Goal: Task Accomplishment & Management: Use online tool/utility

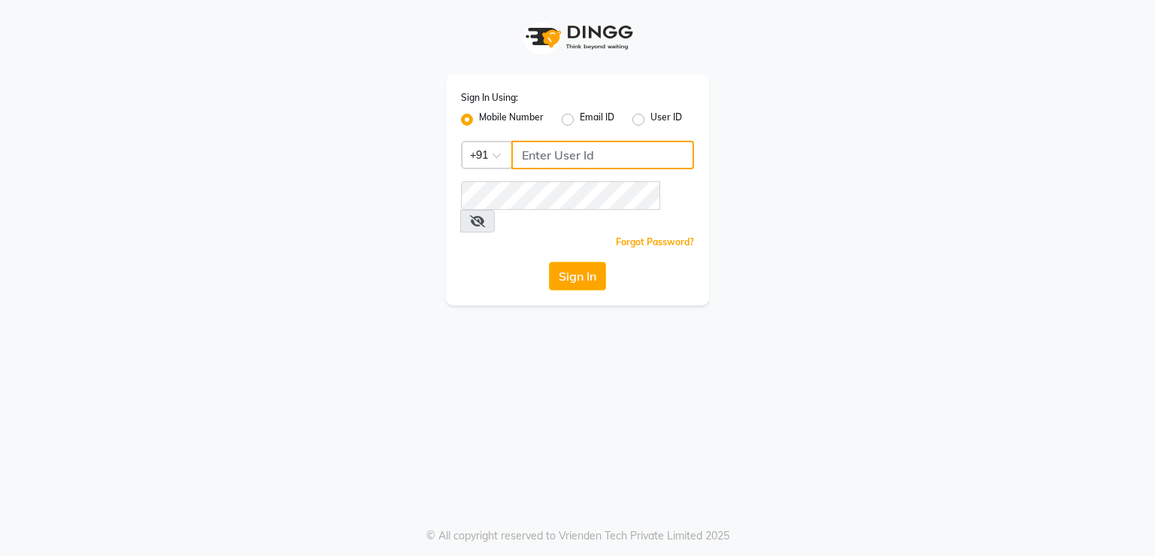
click at [562, 167] on input "Username" at bounding box center [602, 155] width 183 height 29
click at [580, 151] on input "Username" at bounding box center [602, 155] width 183 height 29
type input "7378660660"
click at [542, 350] on div "Sign In Using: Mobile Number Email ID User ID Country Code × [PHONE_NUMBER] Rem…" at bounding box center [577, 278] width 1155 height 556
drag, startPoint x: 523, startPoint y: 153, endPoint x: 593, endPoint y: 161, distance: 70.3
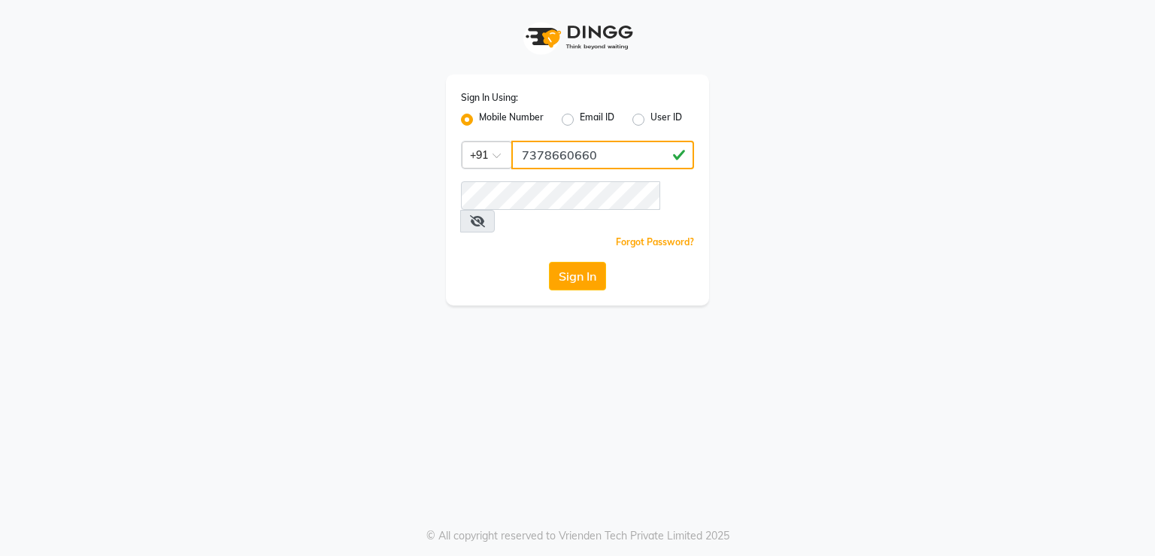
click at [593, 161] on input "7378660660" at bounding box center [602, 155] width 183 height 29
click at [587, 262] on button "Sign In" at bounding box center [577, 276] width 57 height 29
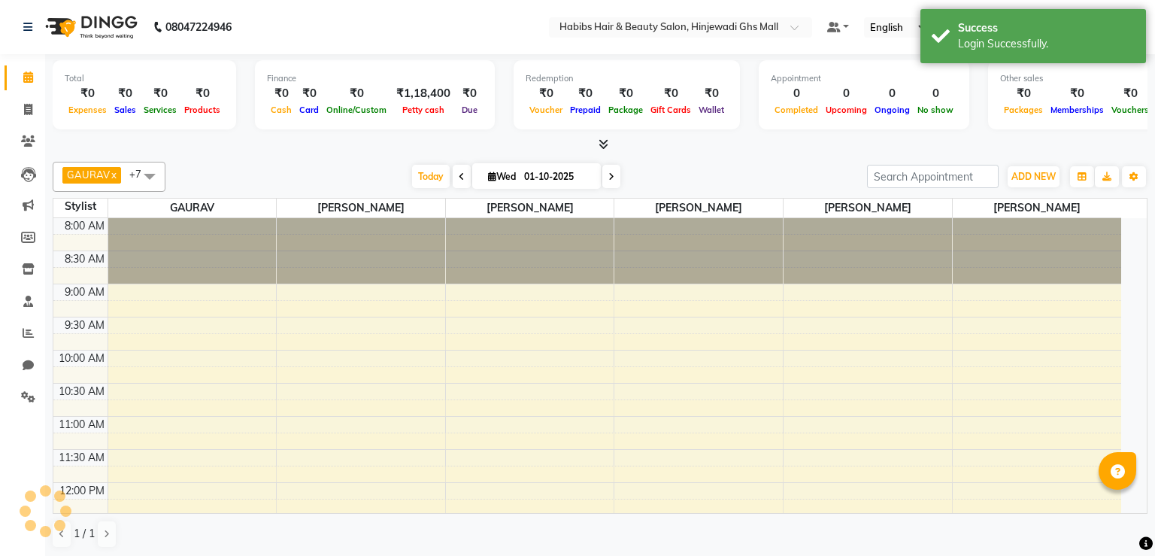
select select "en"
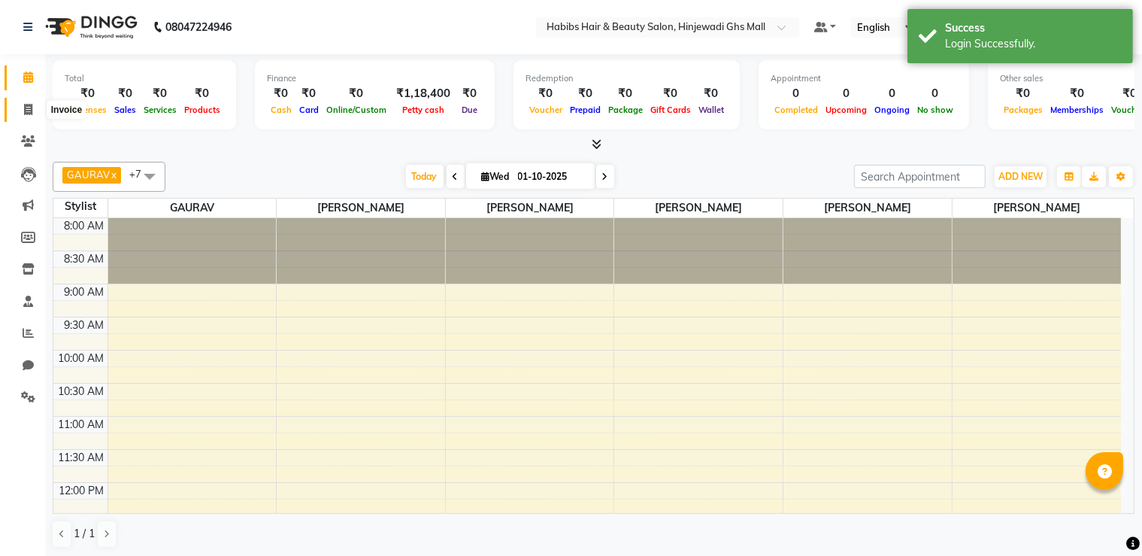
click at [27, 116] on span at bounding box center [28, 110] width 26 height 17
select select "7463"
select select "service"
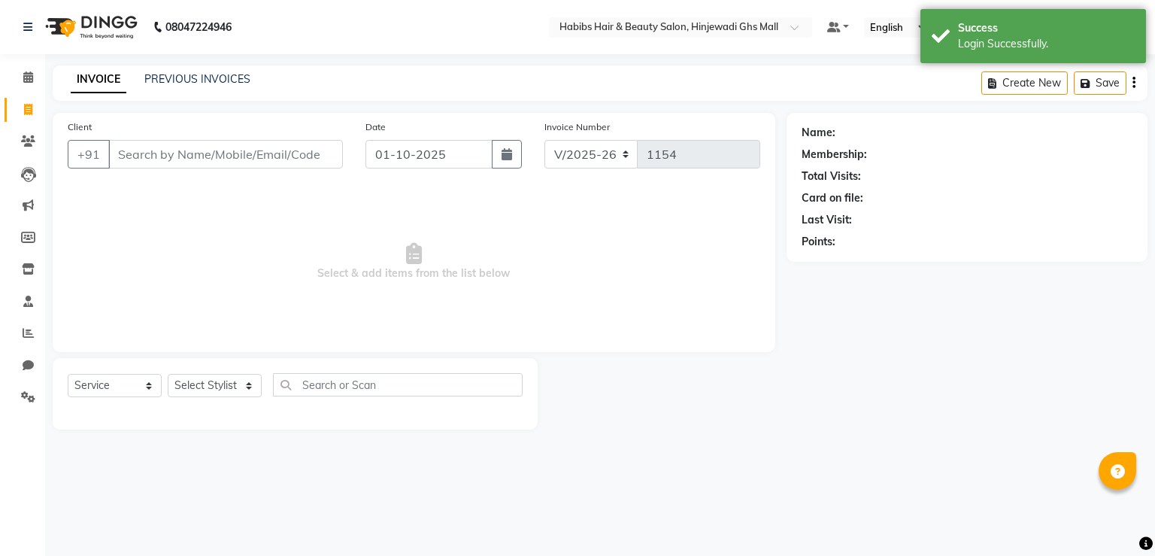
click at [247, 161] on input "Client" at bounding box center [225, 154] width 235 height 29
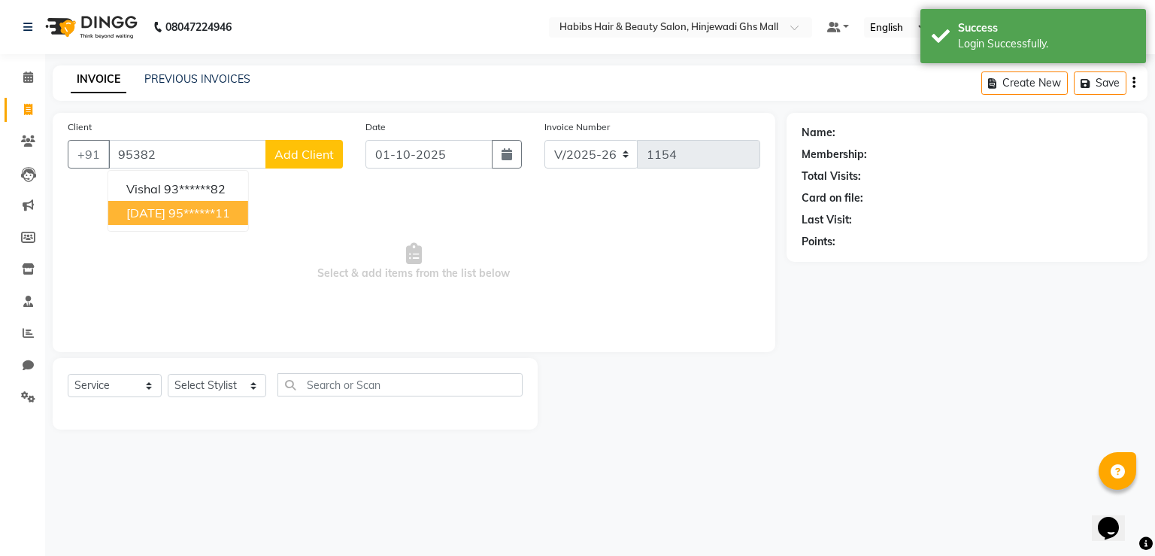
click at [216, 212] on ngb-highlight "95******11" at bounding box center [199, 212] width 62 height 15
type input "95******11"
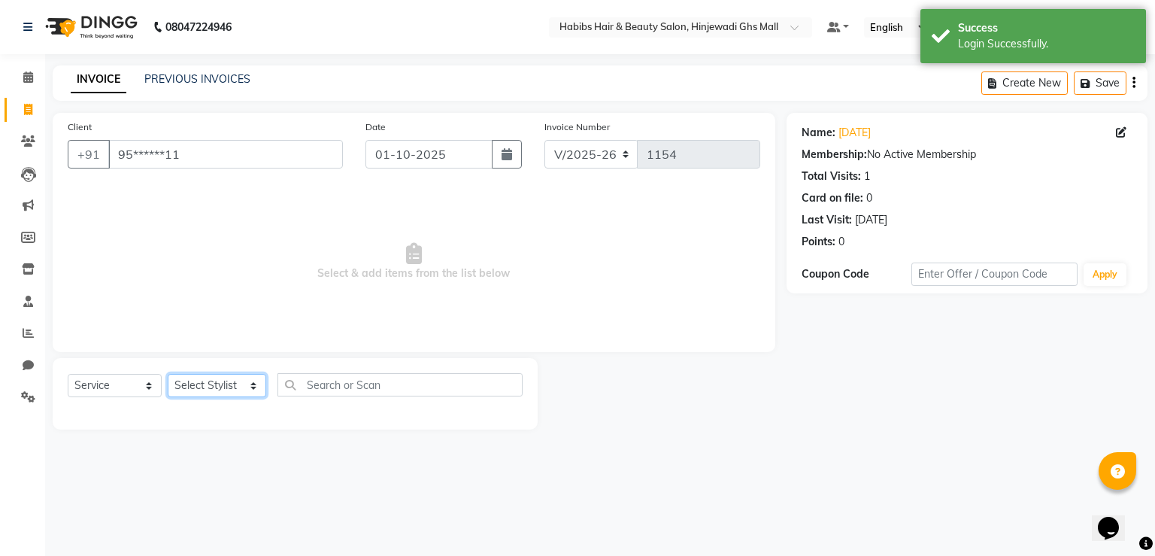
click at [221, 394] on select "Select Stylist GAURAV GURI [PERSON_NAME] Manager GHS MALL [PERSON_NAME] [PERSON…" at bounding box center [217, 385] width 99 height 23
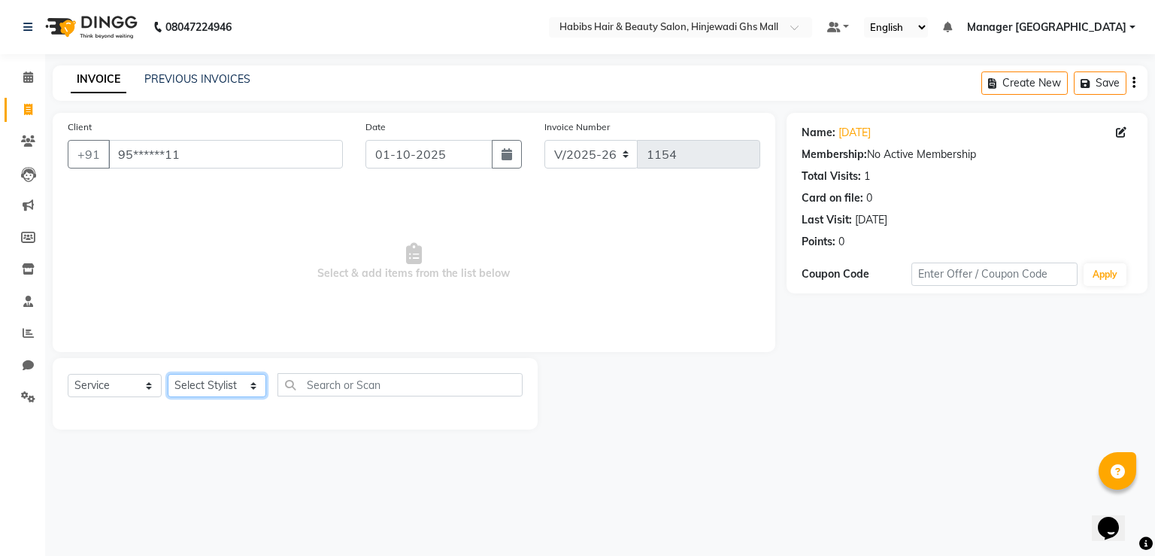
select select "88335"
click at [168, 375] on select "Select Stylist GAURAV GURI [PERSON_NAME] Manager GHS MALL [PERSON_NAME] [PERSON…" at bounding box center [217, 385] width 99 height 23
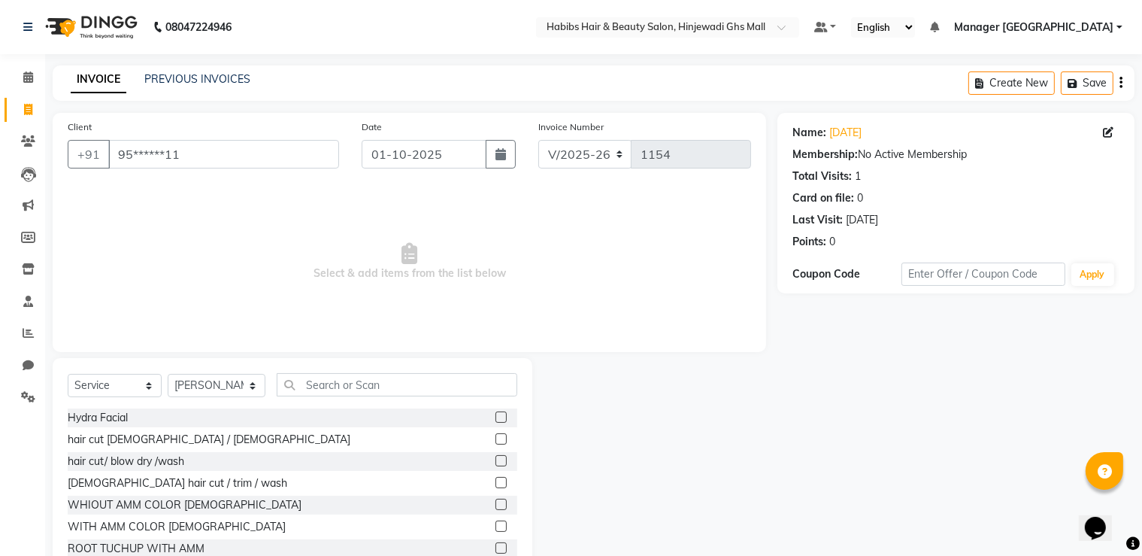
click at [496, 442] on label at bounding box center [501, 438] width 11 height 11
click at [496, 442] on input "checkbox" at bounding box center [501, 440] width 10 height 10
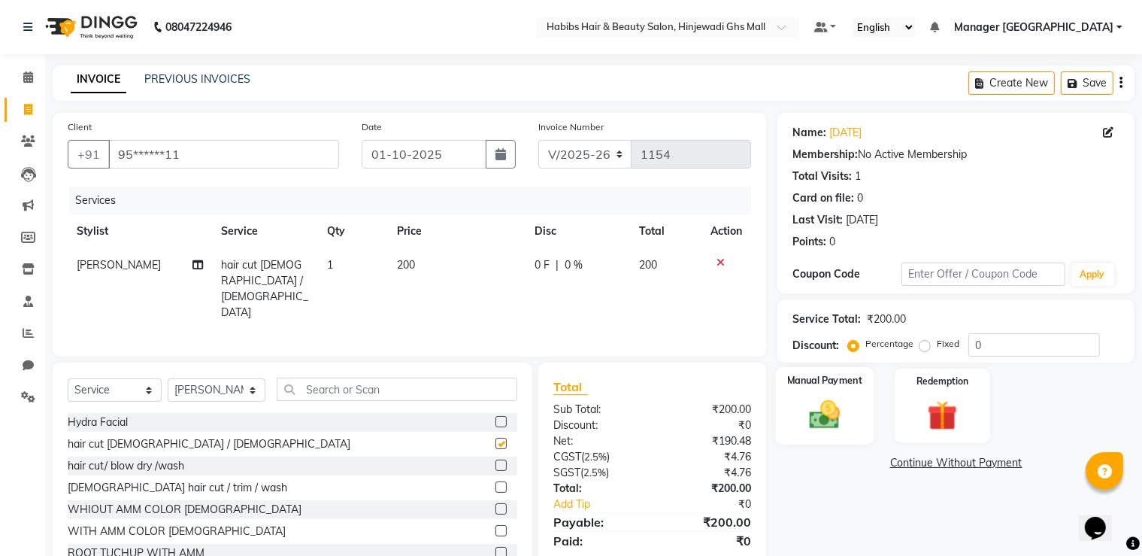
checkbox input "false"
drag, startPoint x: 843, startPoint y: 432, endPoint x: 927, endPoint y: 438, distance: 84.4
click at [869, 435] on div "Manual Payment" at bounding box center [825, 406] width 95 height 74
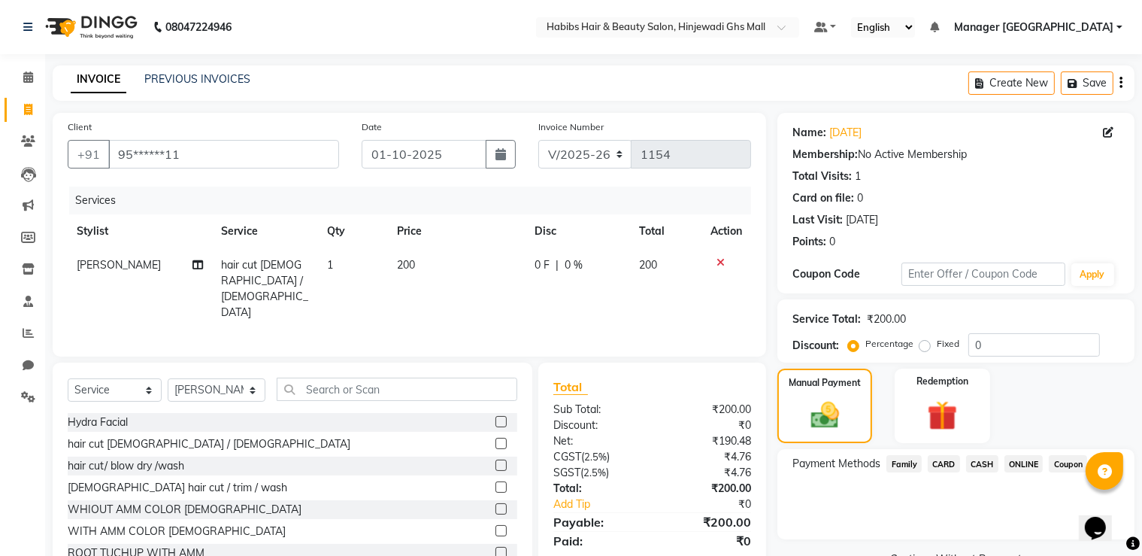
click at [1014, 466] on span "ONLINE" at bounding box center [1024, 463] width 39 height 17
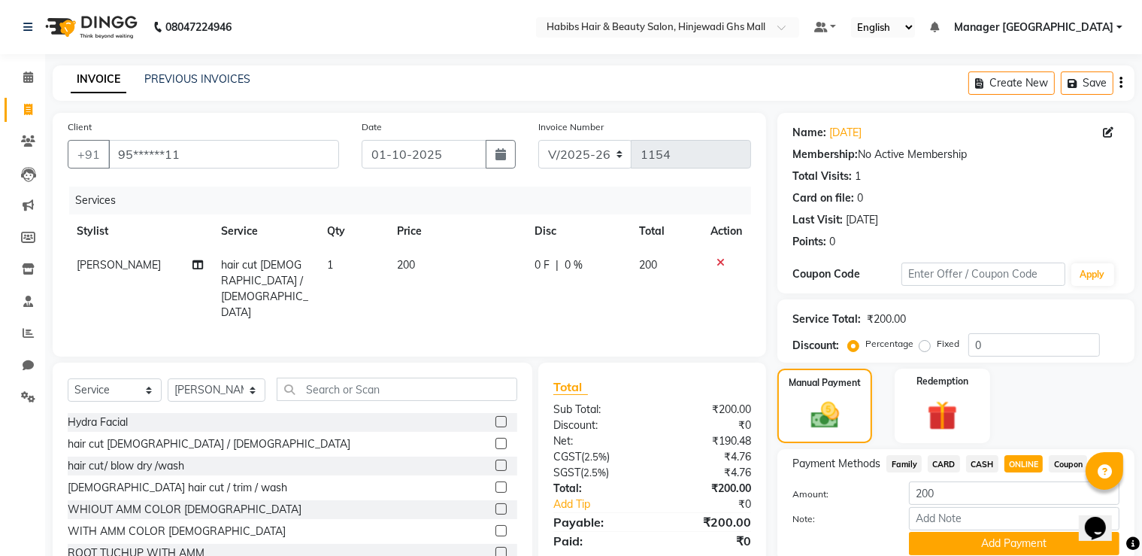
click at [1011, 540] on button "Add Payment" at bounding box center [1014, 543] width 211 height 23
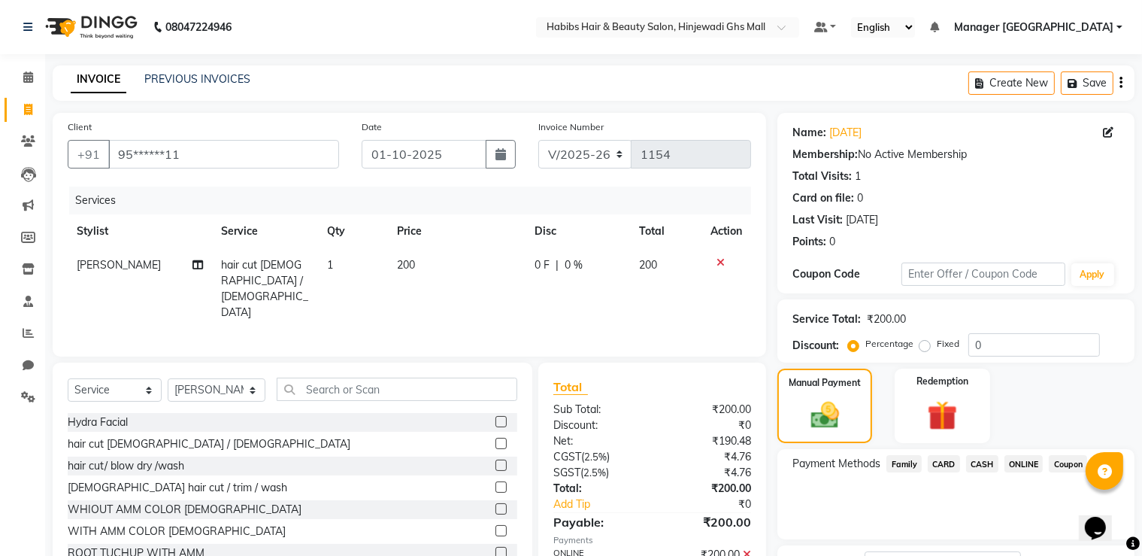
scroll to position [121, 0]
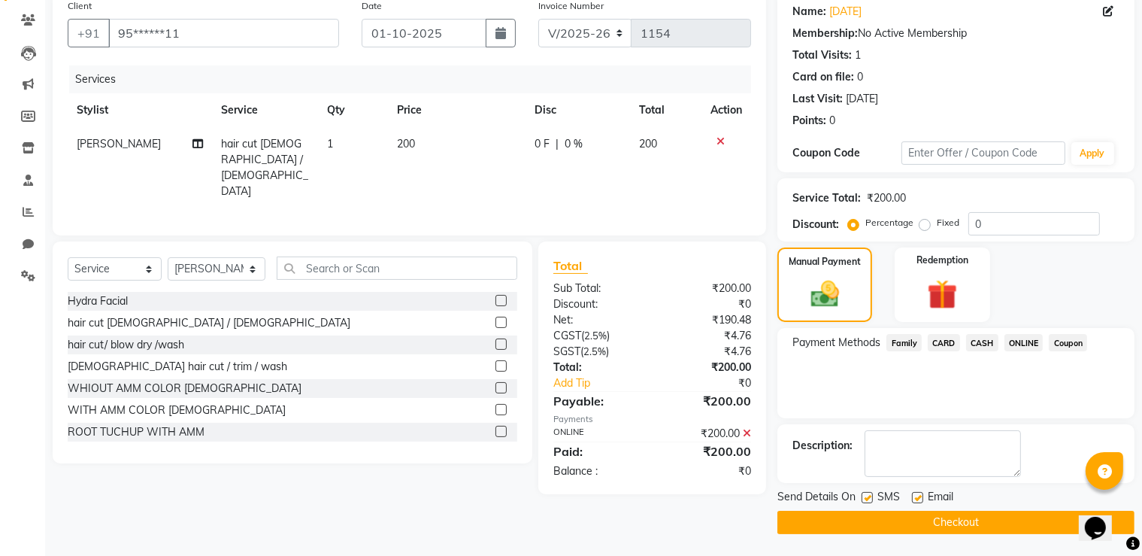
click at [1014, 517] on button "Checkout" at bounding box center [956, 522] width 357 height 23
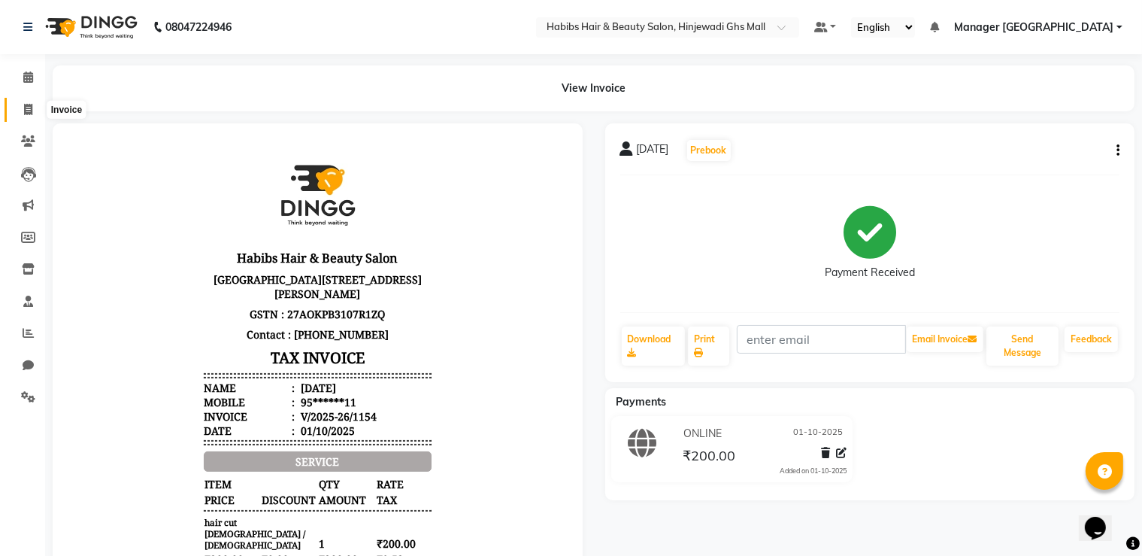
click at [30, 111] on icon at bounding box center [28, 109] width 8 height 11
select select "7463"
select select "service"
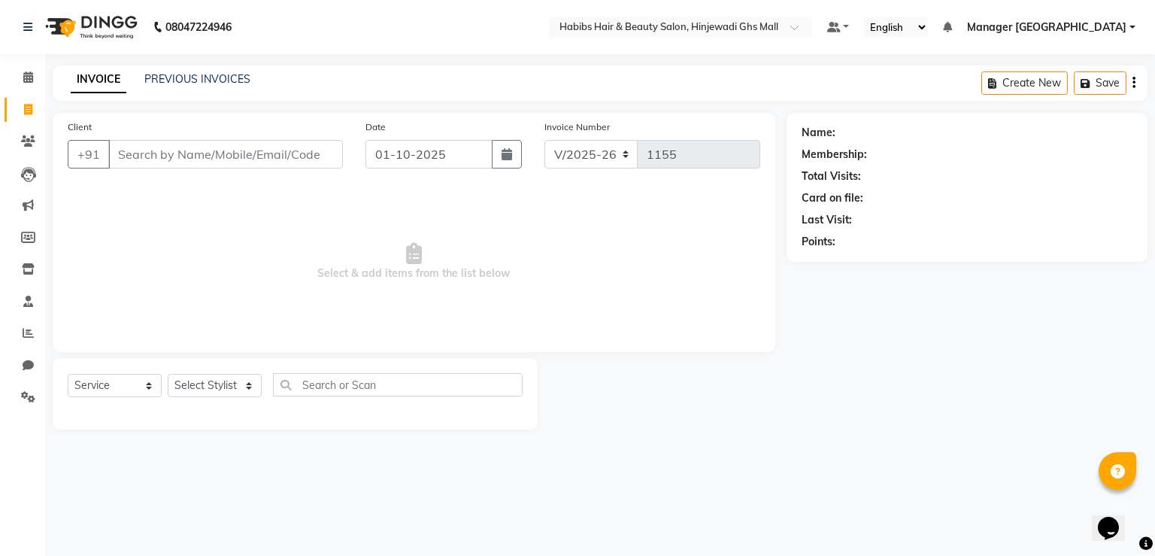
click at [280, 153] on input "Client" at bounding box center [225, 154] width 235 height 29
type input "9"
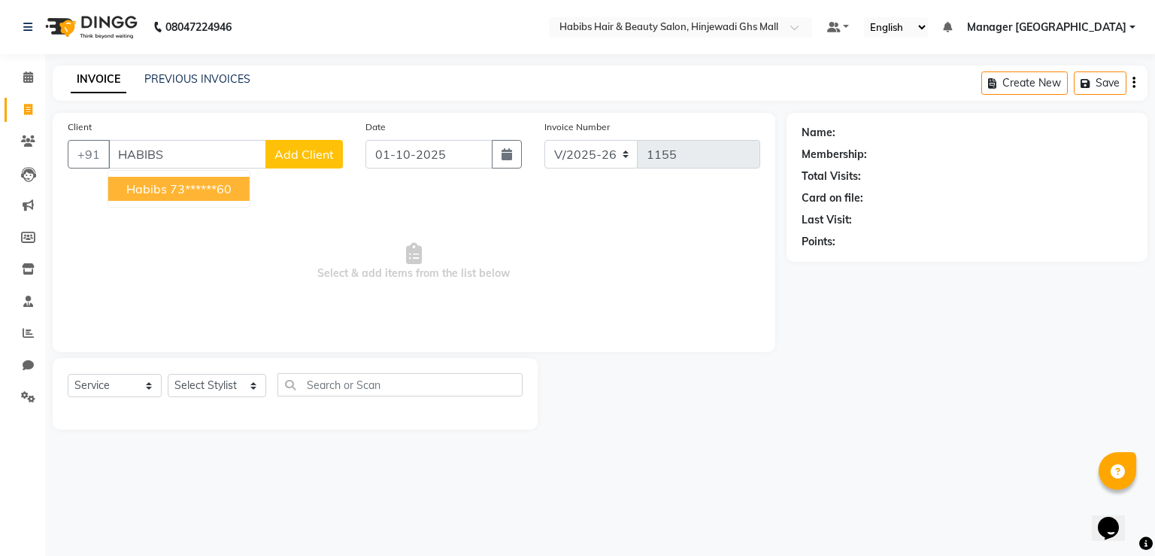
drag, startPoint x: 217, startPoint y: 194, endPoint x: 225, endPoint y: 312, distance: 118.3
click at [217, 194] on ngb-highlight "73******60" at bounding box center [201, 188] width 62 height 15
type input "73******60"
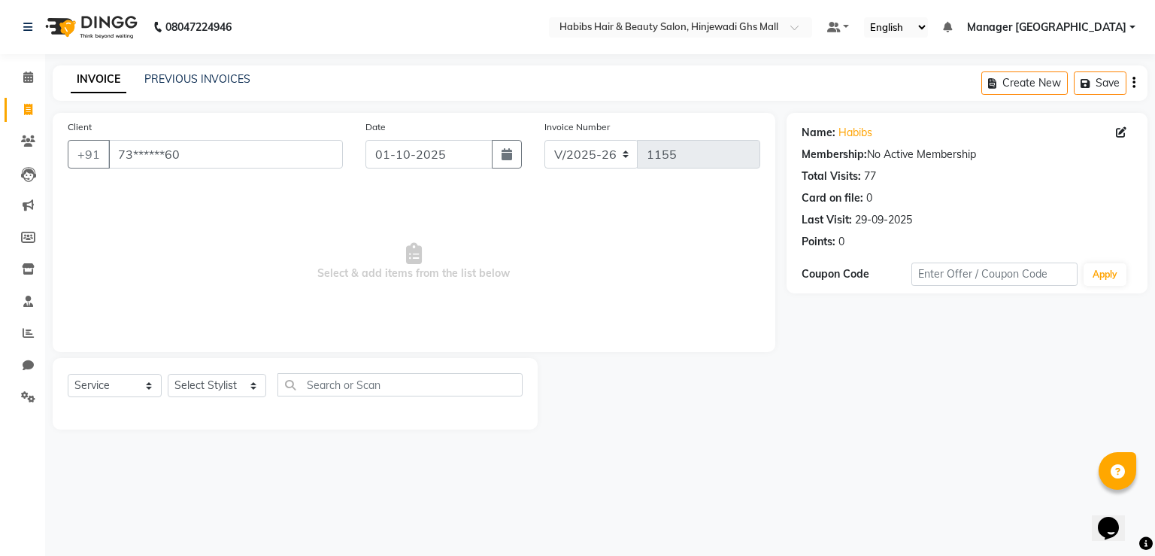
click at [214, 371] on div "Select Service Product Membership Package Voucher Prepaid Gift Card Select Styl…" at bounding box center [295, 393] width 485 height 71
drag, startPoint x: 223, startPoint y: 388, endPoint x: 223, endPoint y: 371, distance: 17.3
click at [223, 388] on select "Select Stylist GAURAV GURI [PERSON_NAME] Manager GHS MALL [PERSON_NAME] [PERSON…" at bounding box center [217, 385] width 99 height 23
select select "70585"
click at [168, 375] on select "Select Stylist GAURAV GURI [PERSON_NAME] Manager GHS MALL [PERSON_NAME] [PERSON…" at bounding box center [217, 385] width 99 height 23
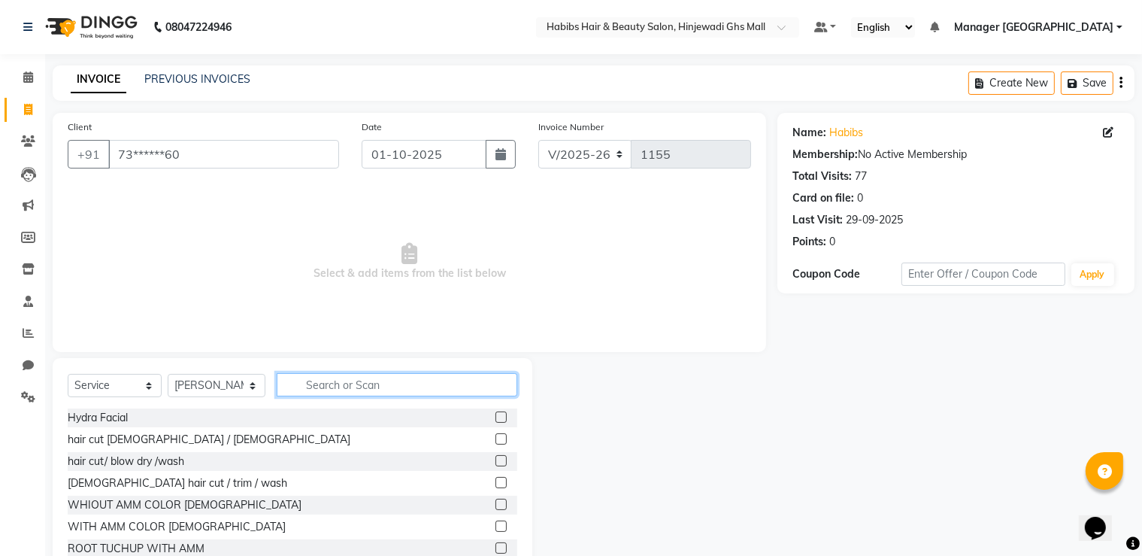
click at [427, 381] on input "text" at bounding box center [397, 384] width 241 height 23
click at [427, 382] on input "text" at bounding box center [397, 384] width 241 height 23
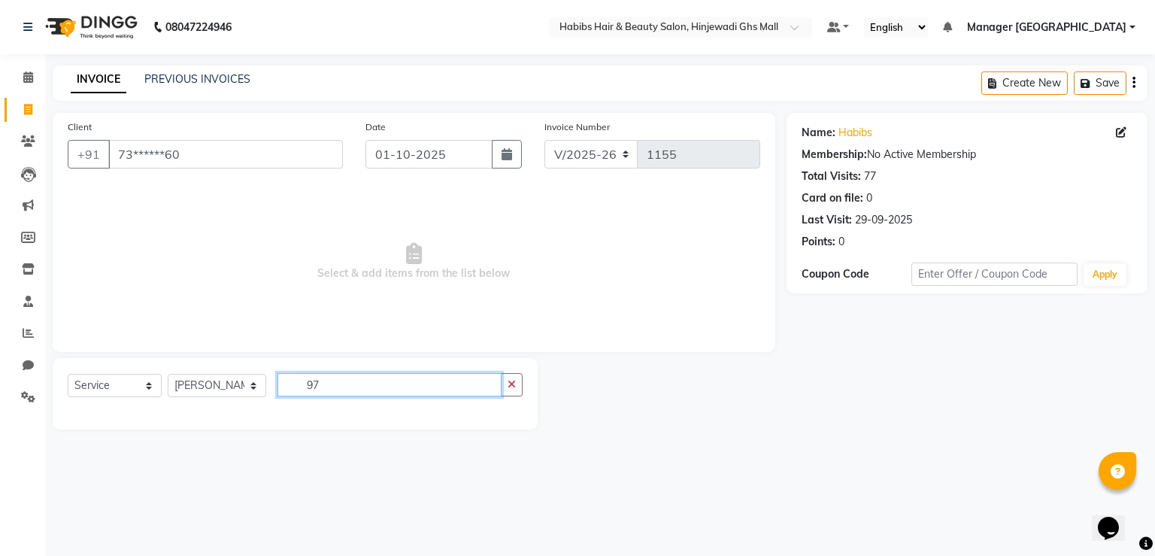
type input "9"
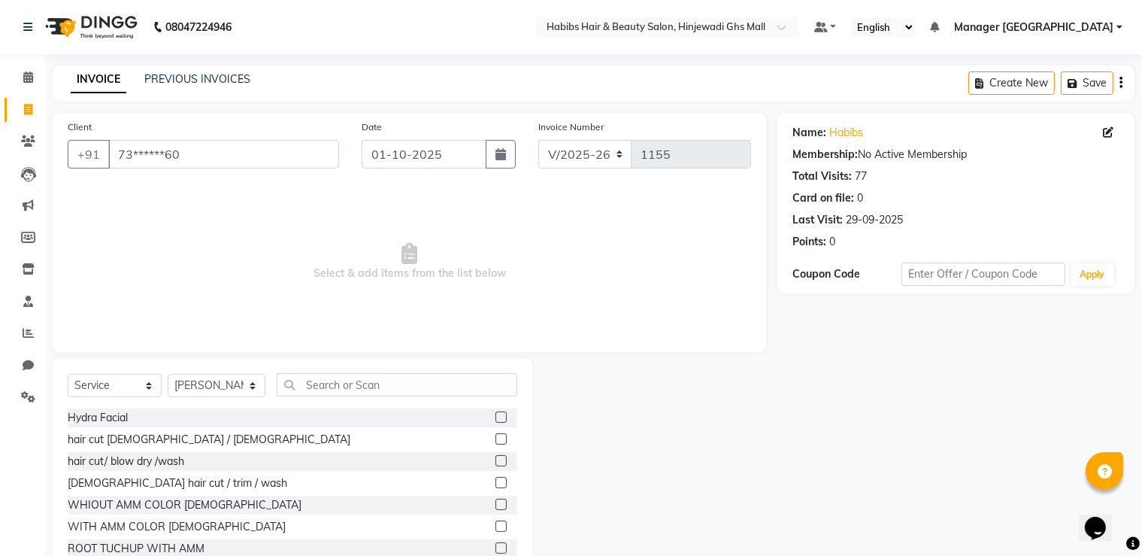
drag, startPoint x: 490, startPoint y: 441, endPoint x: 501, endPoint y: 440, distance: 10.6
click at [496, 441] on label at bounding box center [501, 438] width 11 height 11
click at [496, 441] on input "checkbox" at bounding box center [501, 440] width 10 height 10
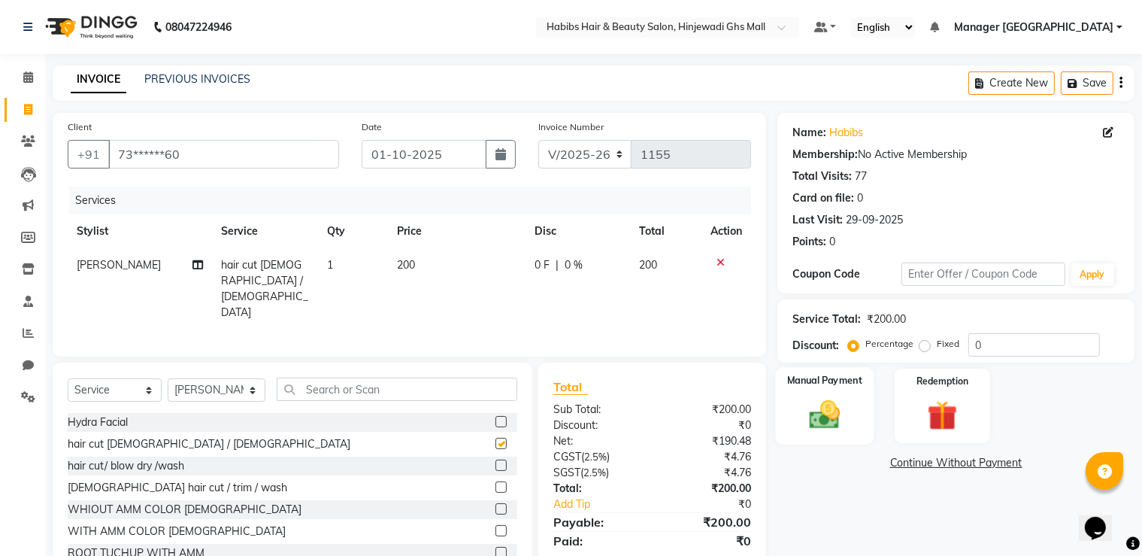
checkbox input "false"
click at [842, 405] on img at bounding box center [825, 415] width 50 height 36
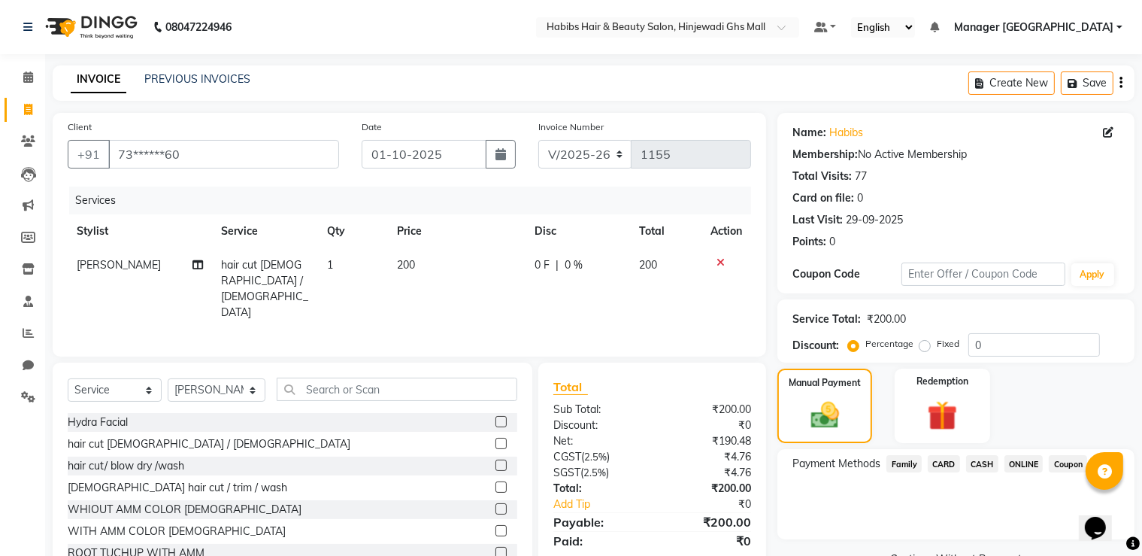
click at [1020, 463] on span "ONLINE" at bounding box center [1024, 463] width 39 height 17
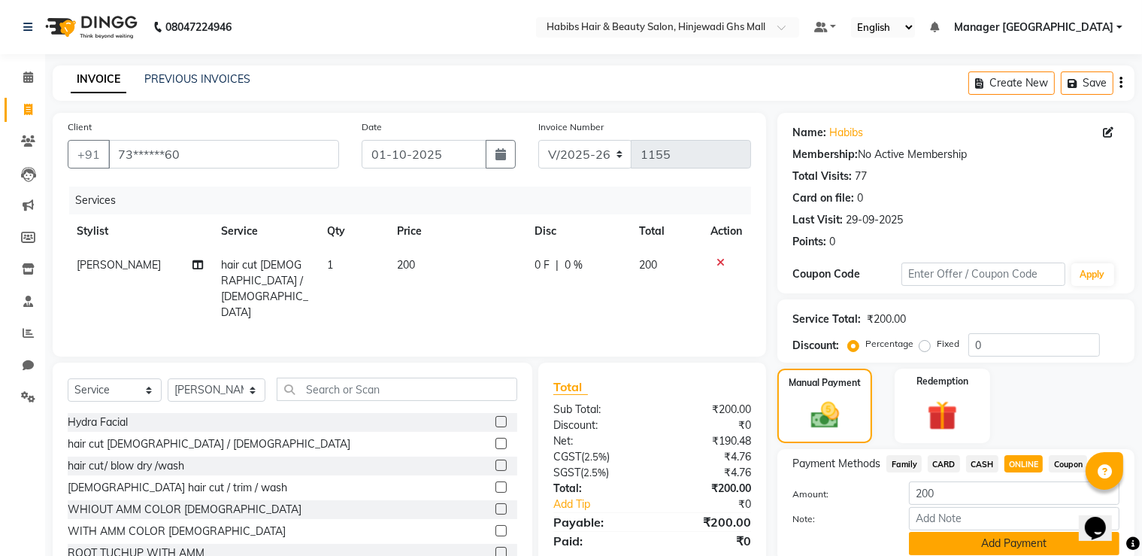
click at [1000, 544] on button "Add Payment" at bounding box center [1014, 543] width 211 height 23
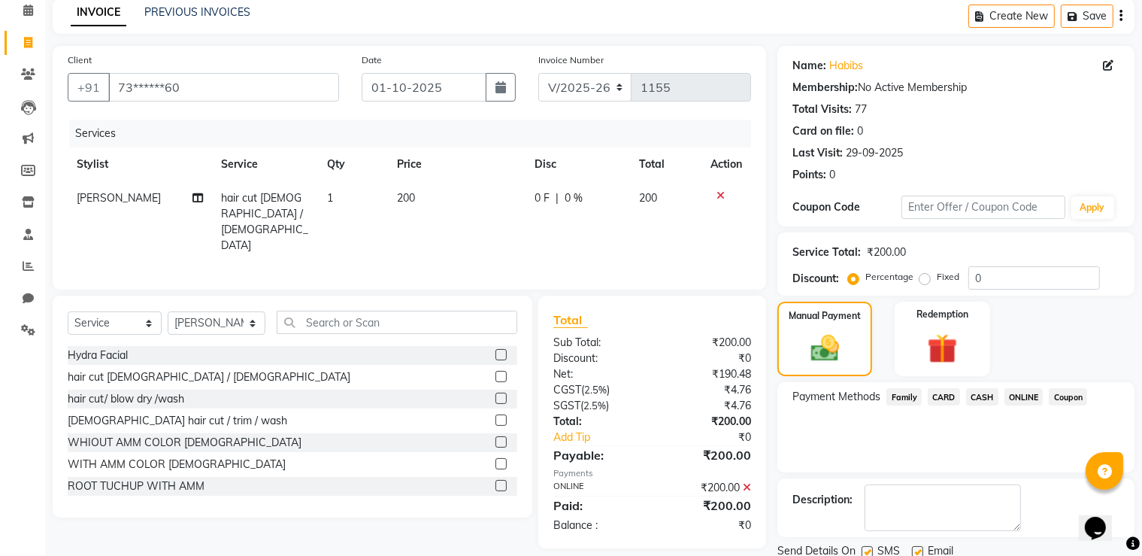
scroll to position [121, 0]
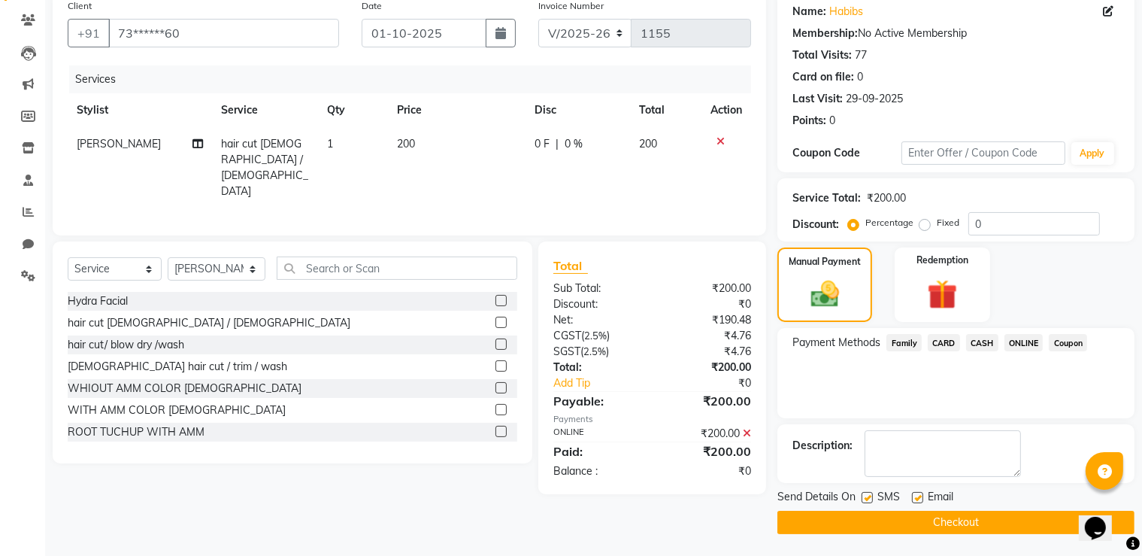
click at [958, 535] on main "INVOICE PREVIOUS INVOICES Create New Save Client +91 73******60 Date [DATE] Inv…" at bounding box center [593, 250] width 1097 height 612
click at [952, 520] on button "Checkout" at bounding box center [956, 522] width 357 height 23
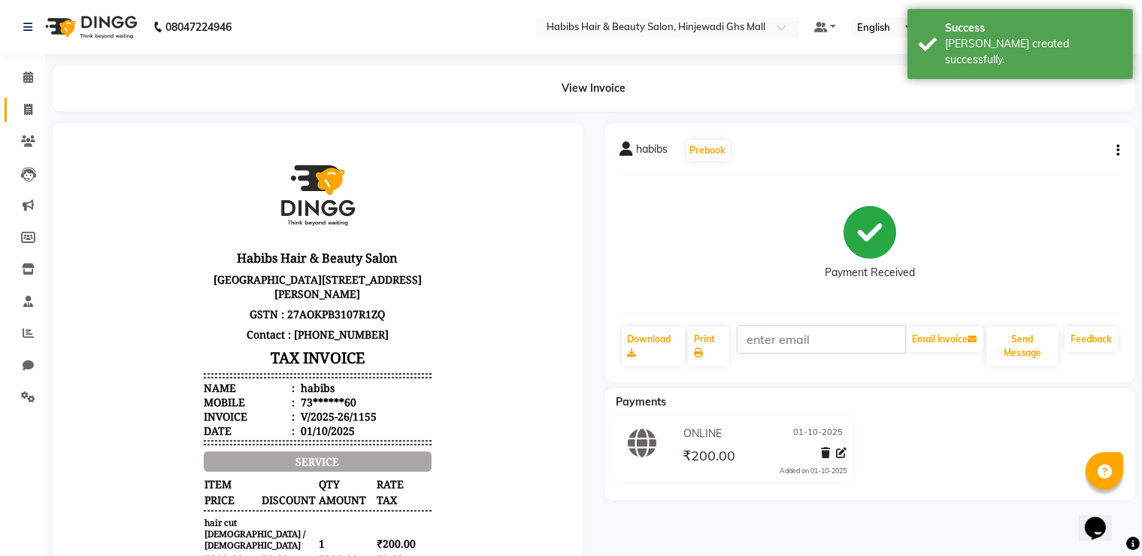
click at [15, 106] on span at bounding box center [28, 110] width 26 height 17
select select "service"
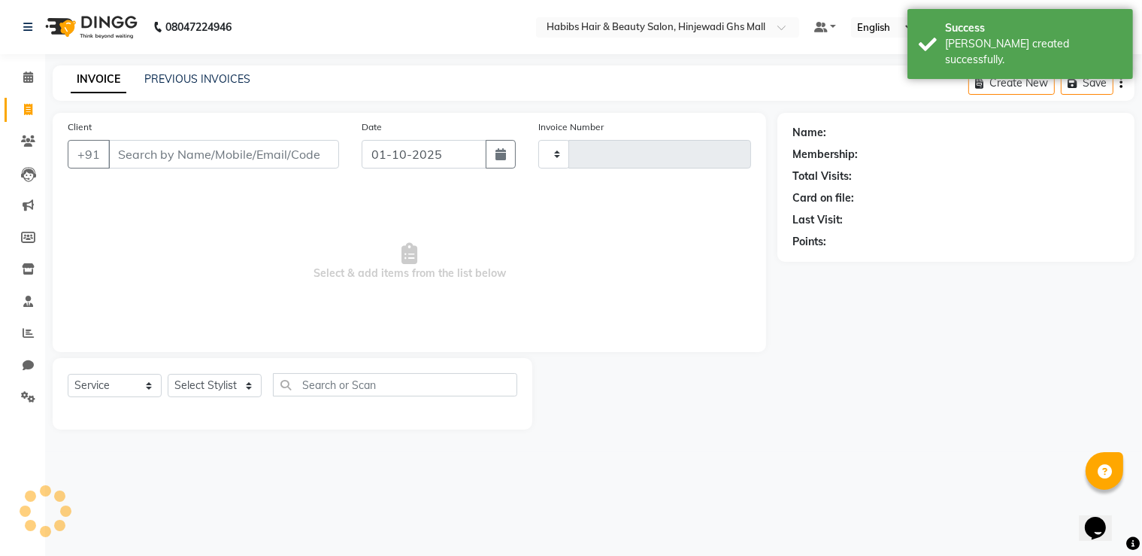
type input "1156"
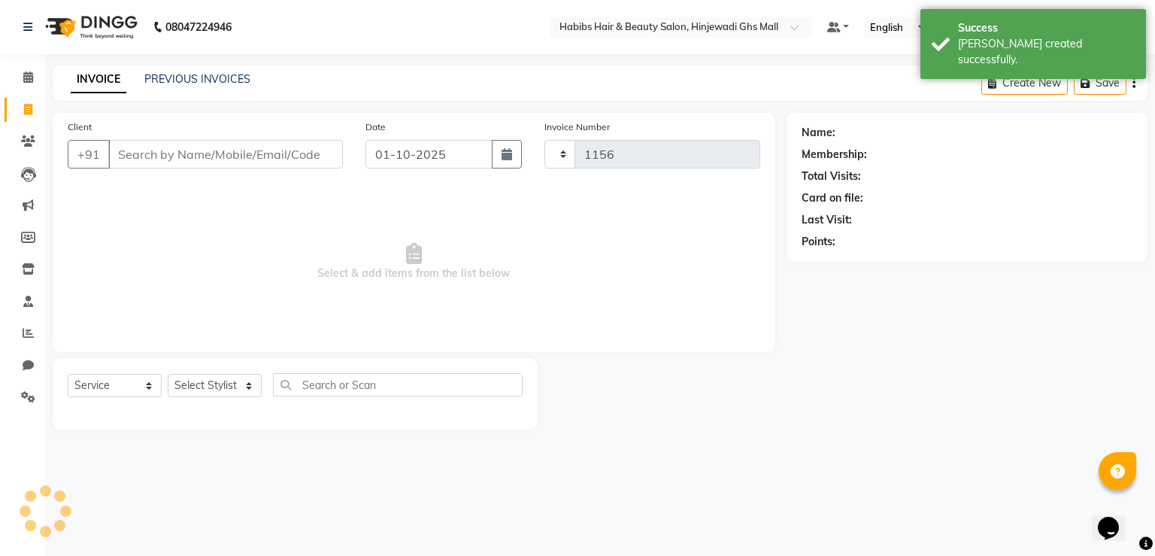
select select "7463"
